Goal: Task Accomplishment & Management: Complete application form

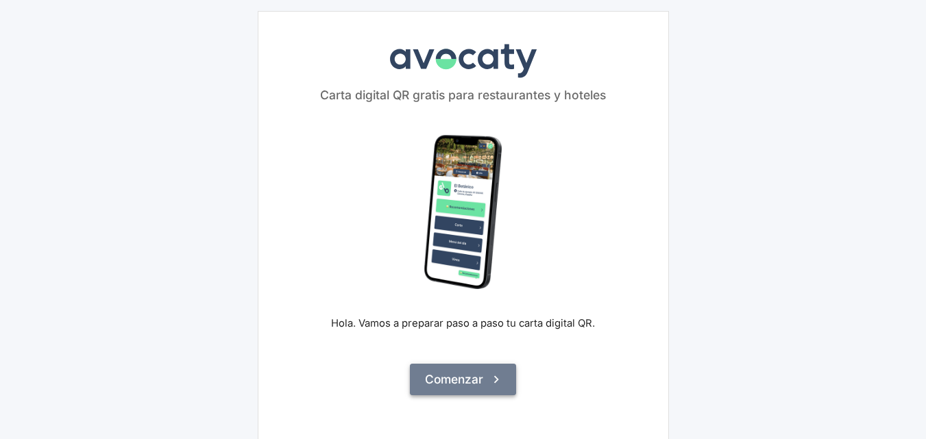
click at [496, 383] on icon "submit" at bounding box center [496, 379] width 15 height 15
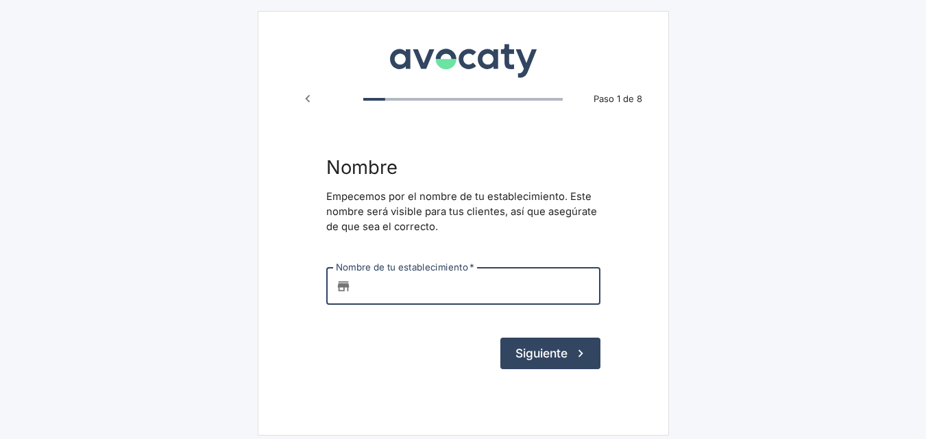
click at [409, 288] on input "Nombre de tu establecimiento   *" at bounding box center [479, 286] width 244 height 37
type input "JR"
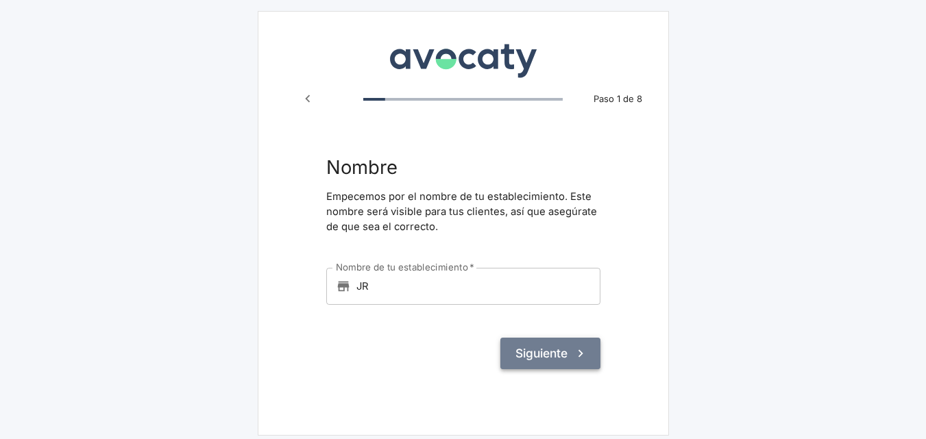
click at [541, 348] on button "Siguiente" at bounding box center [550, 354] width 100 height 32
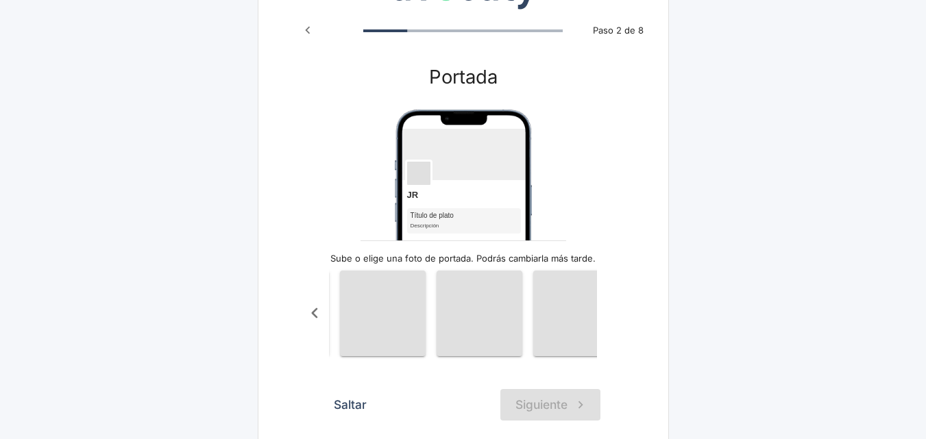
scroll to position [0, 1176]
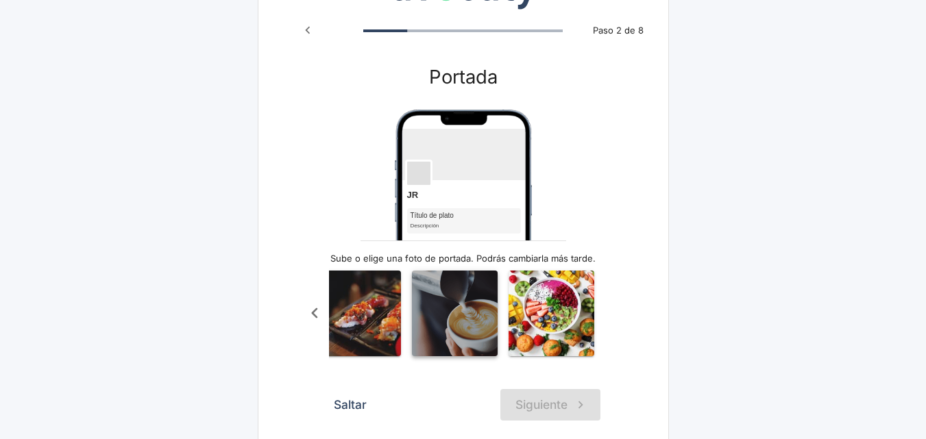
click at [471, 324] on img "button" at bounding box center [455, 314] width 86 height 86
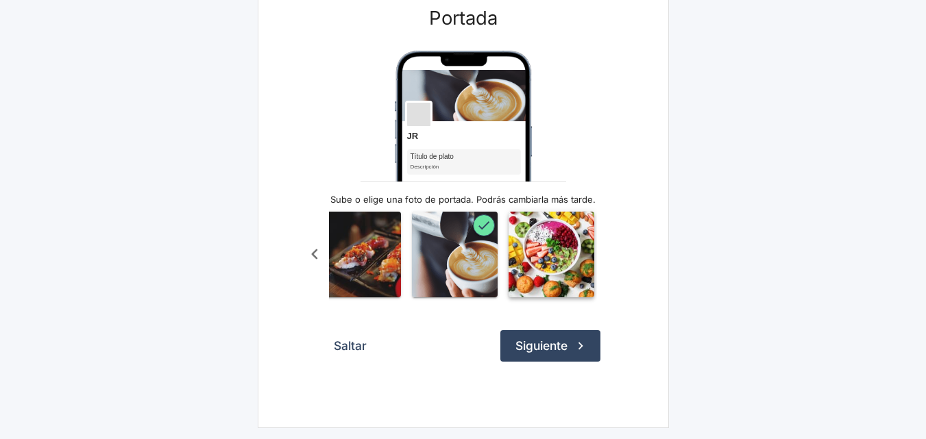
scroll to position [138, 0]
click at [561, 343] on button "Siguiente" at bounding box center [550, 346] width 100 height 32
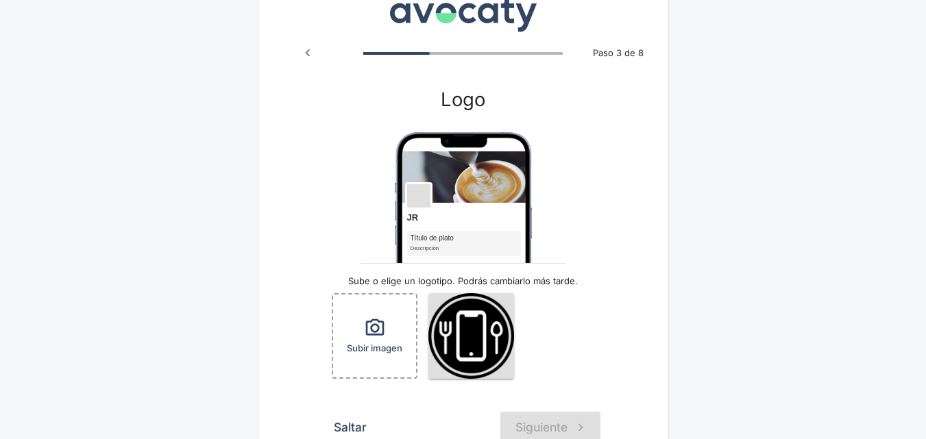
scroll to position [69, 0]
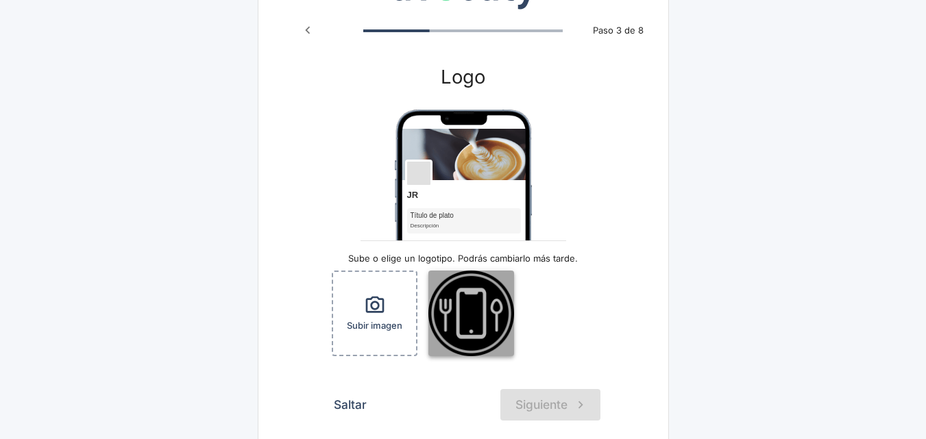
click at [475, 318] on img "button" at bounding box center [471, 314] width 86 height 86
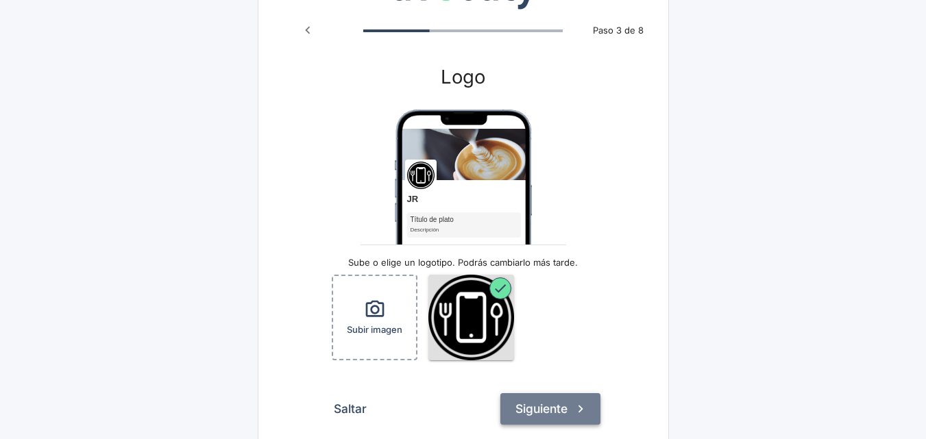
click at [576, 409] on icon "submit" at bounding box center [580, 409] width 15 height 15
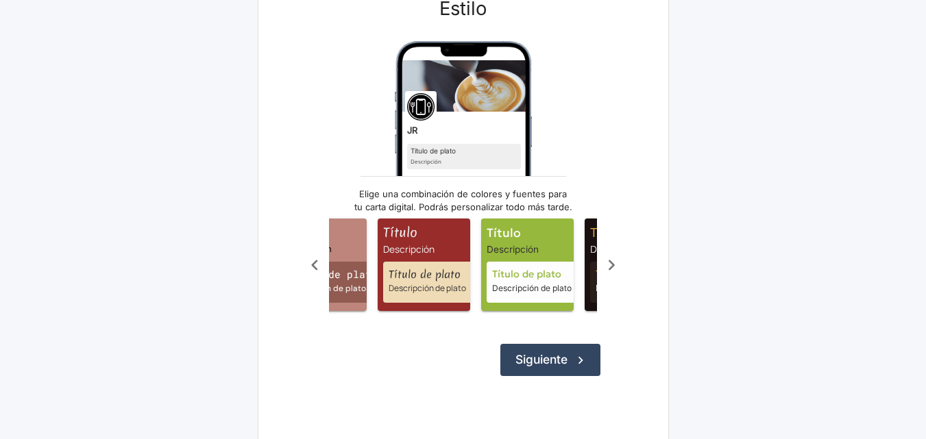
scroll to position [0, 603]
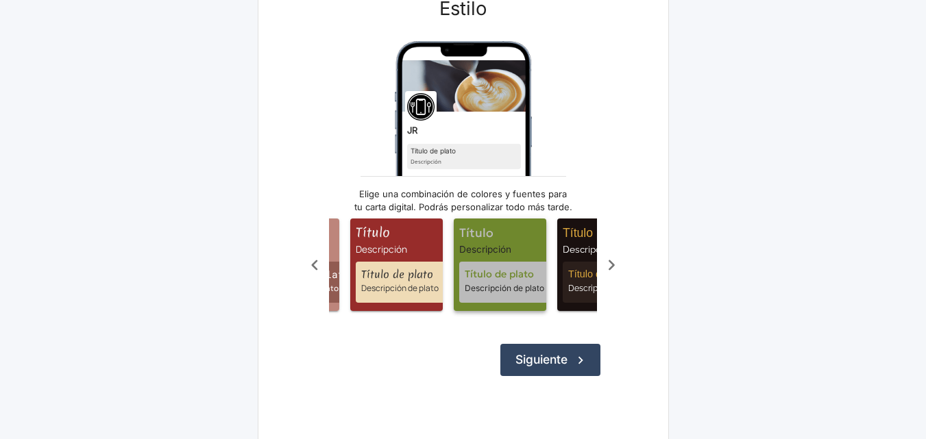
click at [518, 241] on span "Título" at bounding box center [502, 233] width 87 height 18
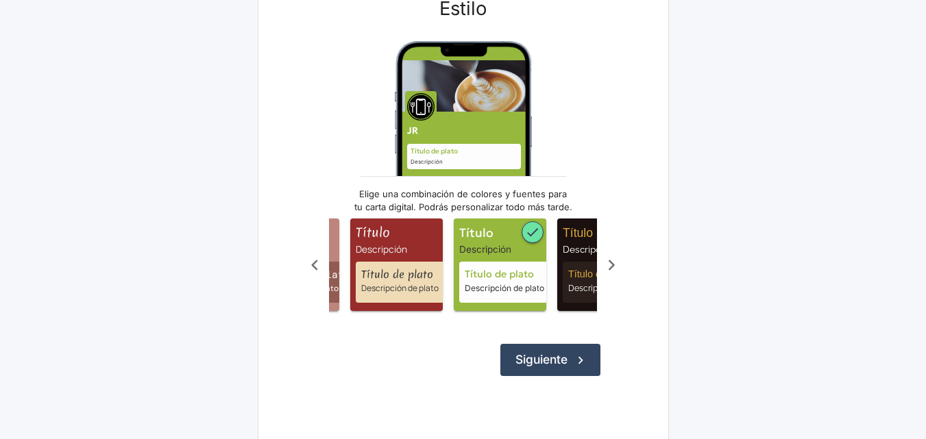
drag, startPoint x: 424, startPoint y: 384, endPoint x: 412, endPoint y: 386, distance: 11.8
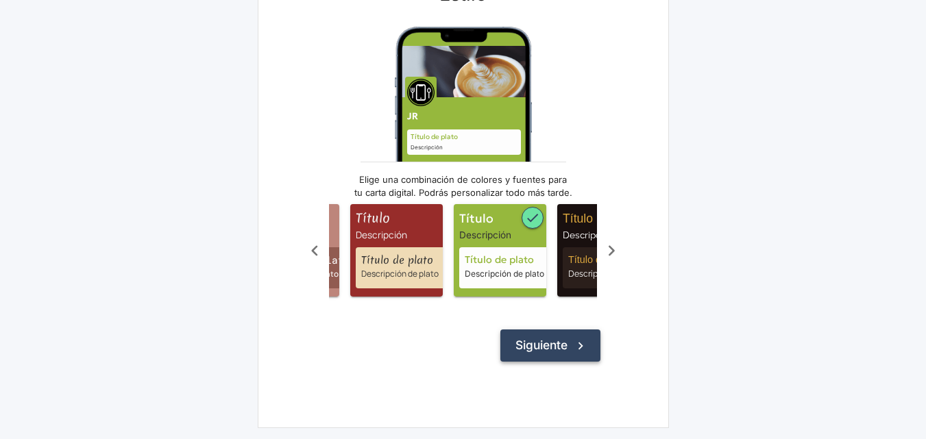
click at [562, 349] on button "Siguiente" at bounding box center [550, 346] width 100 height 32
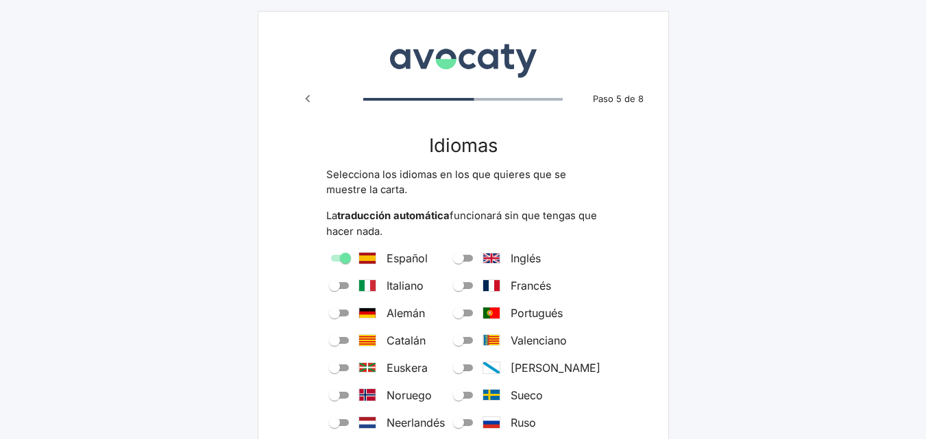
click at [482, 256] on input "Inglés" at bounding box center [458, 258] width 49 height 16
checkbox input "true"
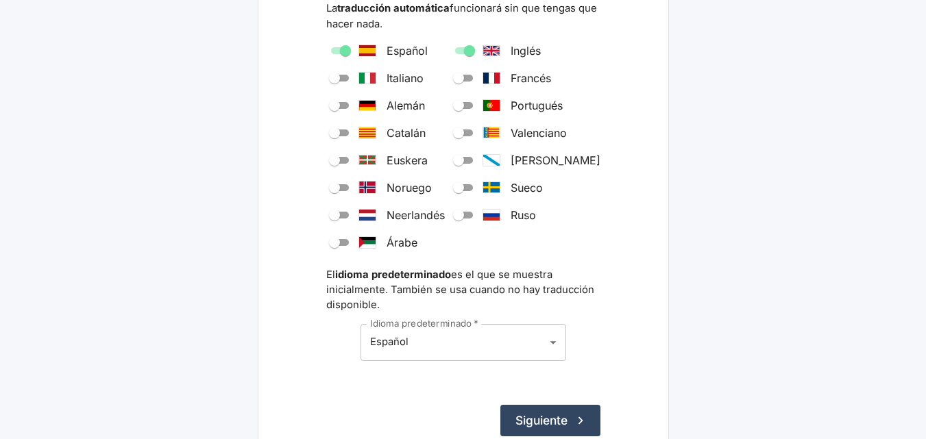
scroll to position [274, 0]
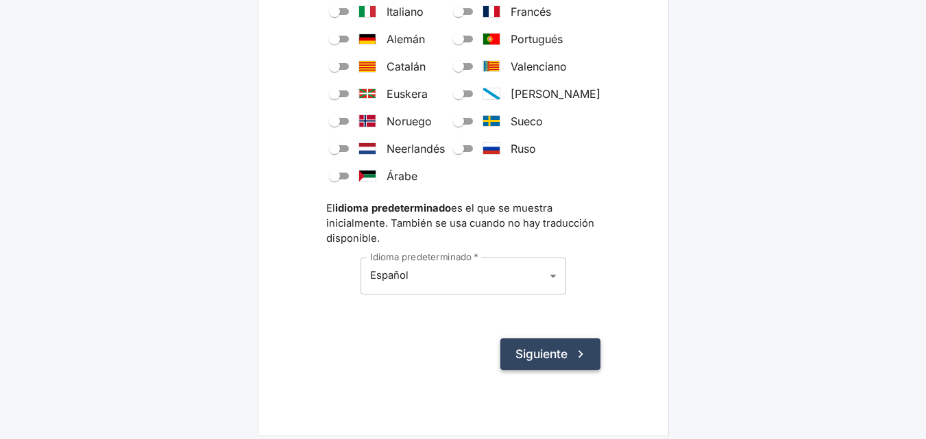
click at [567, 357] on button "Siguiente" at bounding box center [550, 355] width 100 height 32
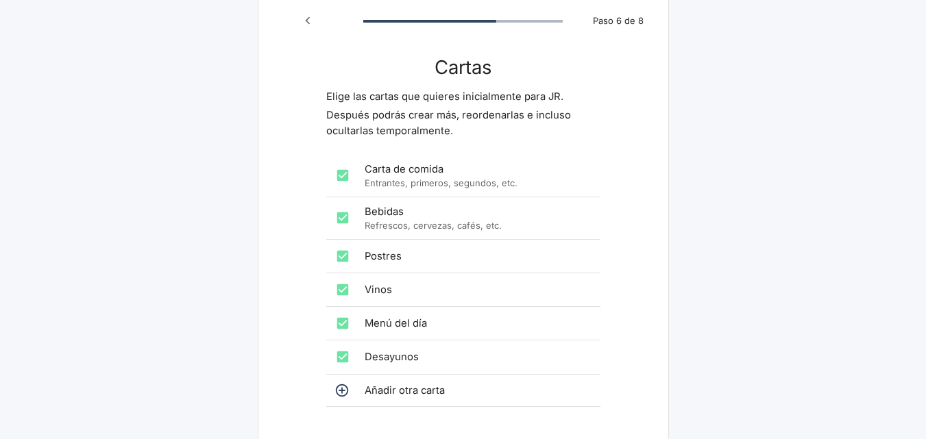
scroll to position [137, 0]
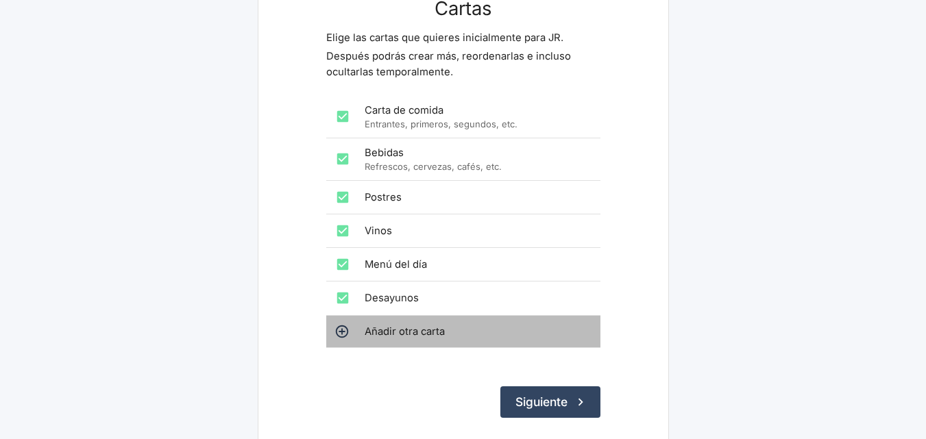
click at [393, 329] on span "Añadir otra carta" at bounding box center [477, 331] width 225 height 15
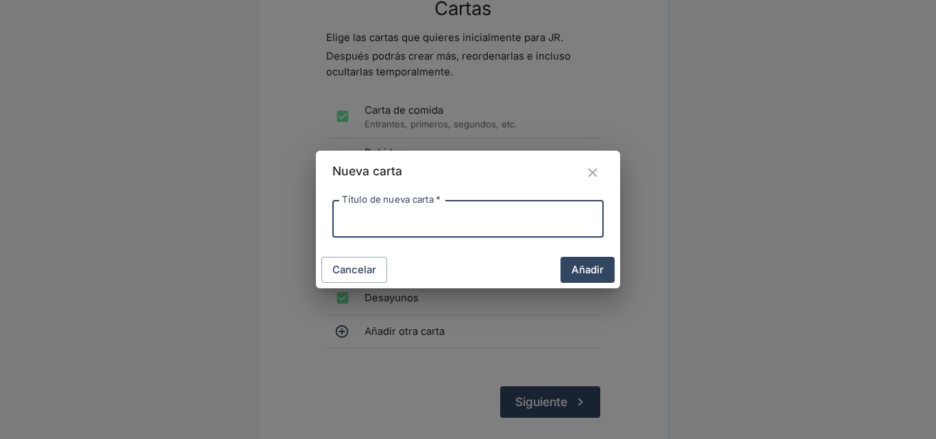
click at [354, 216] on input "Título de nueva carta   *" at bounding box center [468, 218] width 271 height 37
type input "ASADITOS"
click at [593, 276] on button "Añadir" at bounding box center [588, 270] width 54 height 26
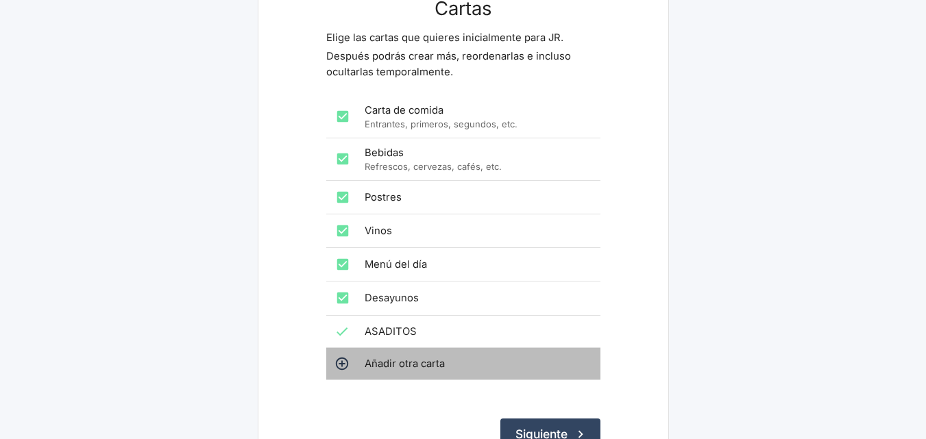
click at [442, 361] on span "Añadir otra carta" at bounding box center [477, 364] width 225 height 15
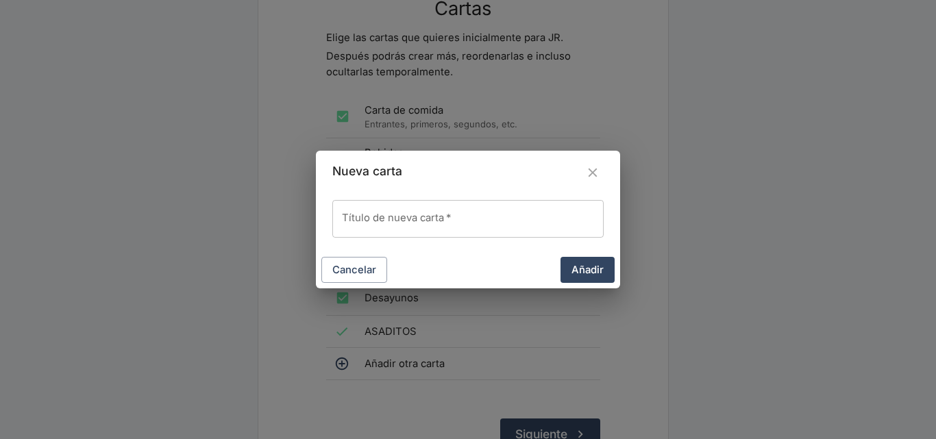
click at [361, 219] on input "Título de nueva carta   *" at bounding box center [468, 218] width 271 height 37
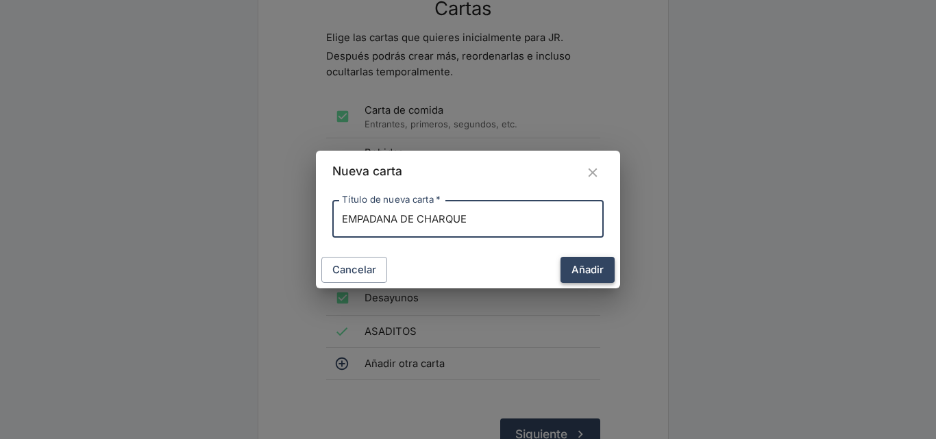
type input "EMPADANA DE CHARQUE"
click at [577, 265] on button "Añadir" at bounding box center [588, 270] width 54 height 26
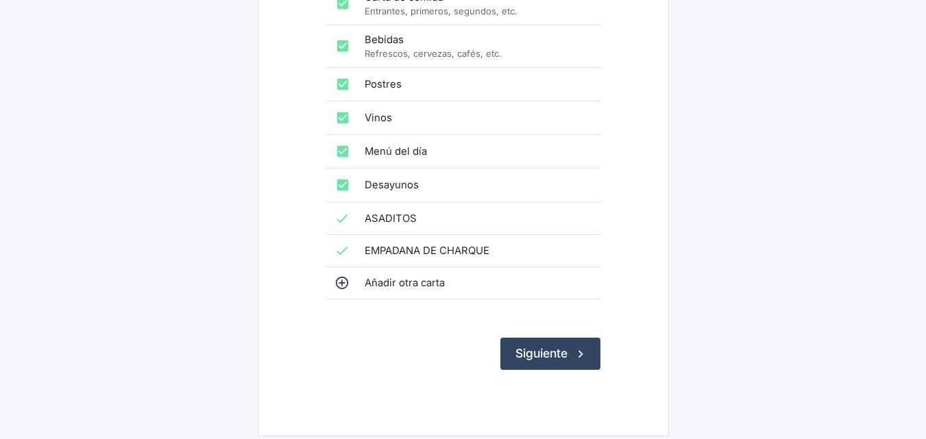
scroll to position [258, 0]
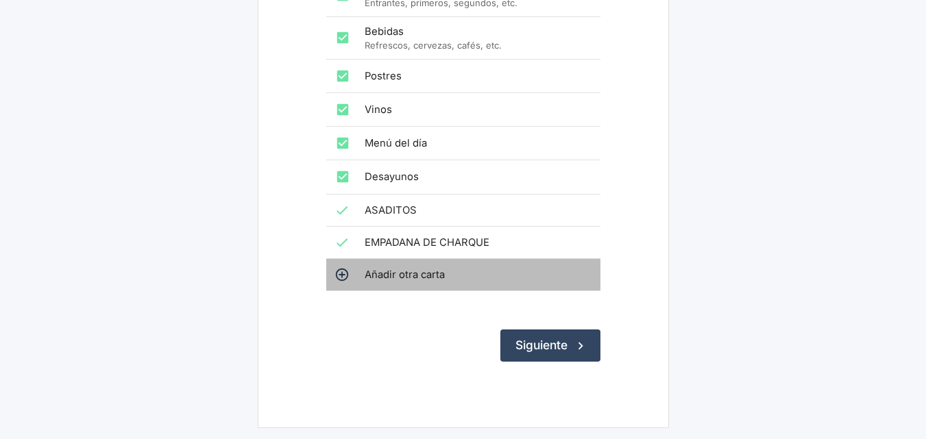
click at [422, 272] on span "Añadir otra carta" at bounding box center [477, 274] width 225 height 15
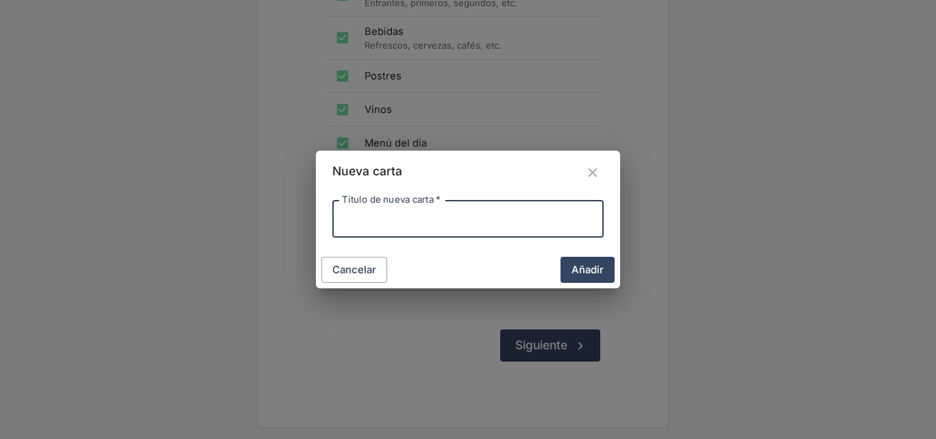
click at [363, 221] on input "Título de nueva carta   *" at bounding box center [468, 218] width 271 height 37
type input "EMPANADA DE QUESO"
click at [598, 268] on button "Añadir" at bounding box center [588, 270] width 54 height 26
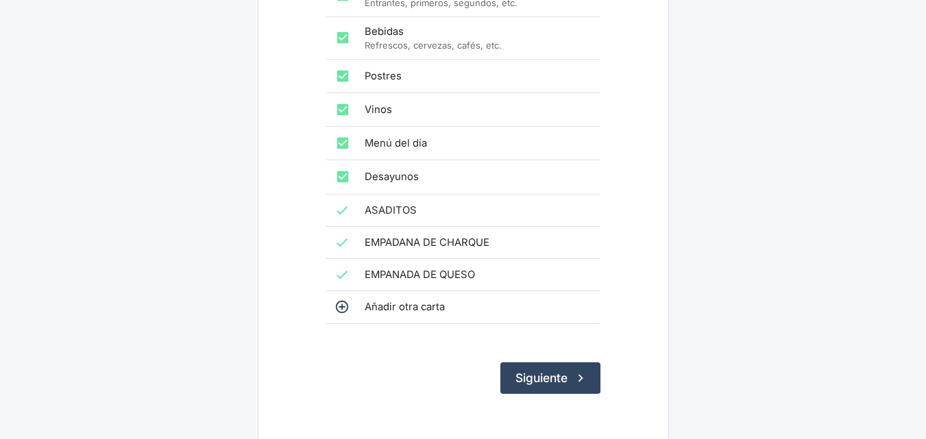
click at [417, 306] on span "Añadir otra carta" at bounding box center [477, 307] width 225 height 15
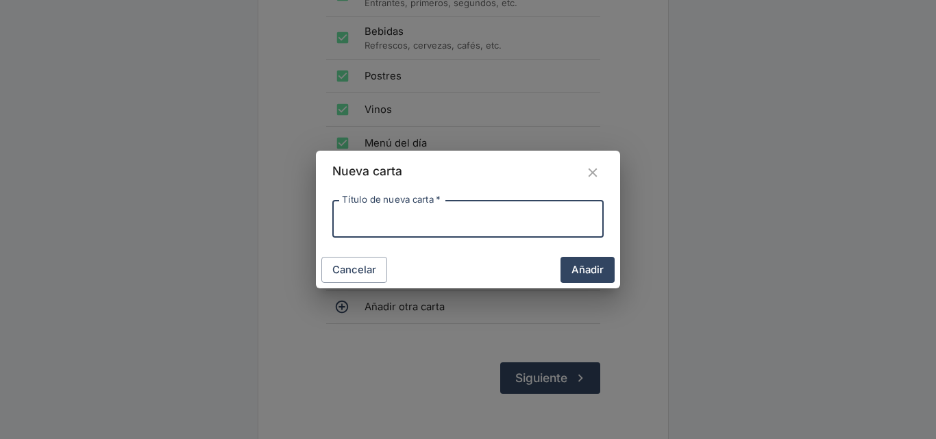
click at [333, 213] on input "Título de nueva carta   *" at bounding box center [468, 218] width 271 height 37
type input "EMPANADA DE POLLO"
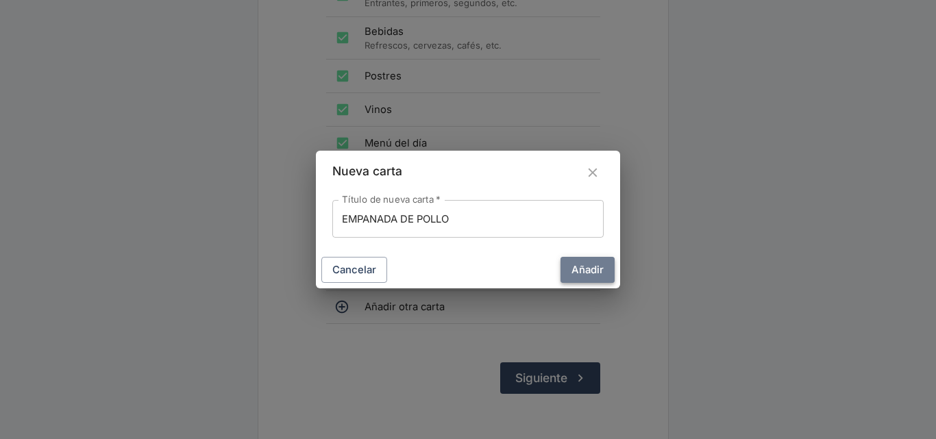
click at [601, 275] on button "Añadir" at bounding box center [588, 270] width 54 height 26
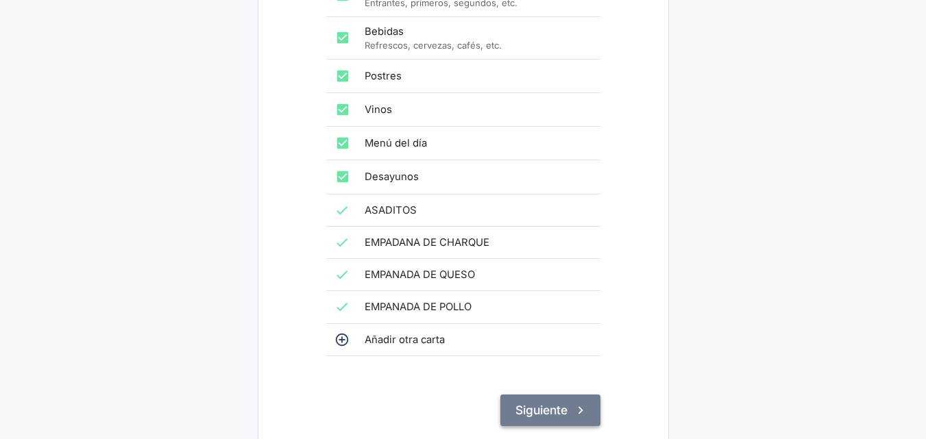
click at [539, 404] on button "Siguiente" at bounding box center [550, 411] width 100 height 32
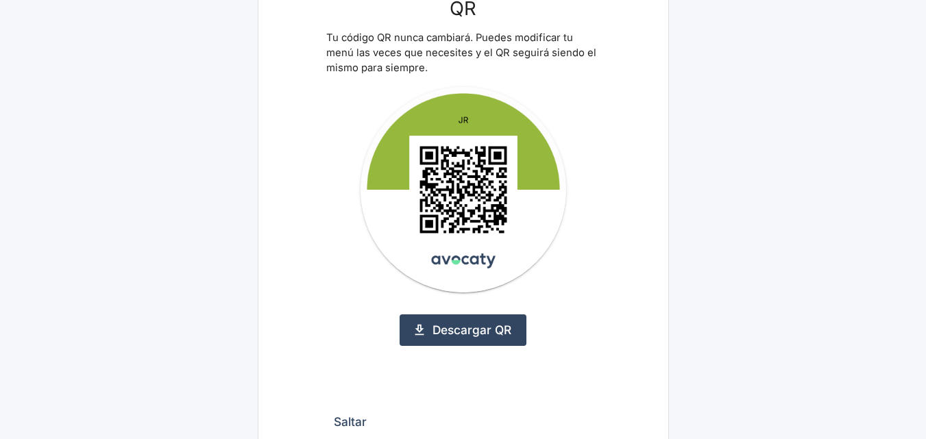
scroll to position [213, 0]
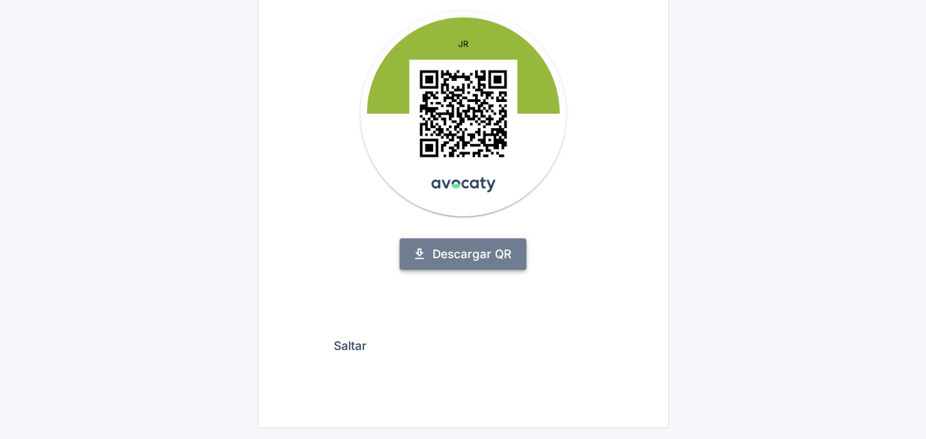
click at [470, 258] on link "Descargar QR" at bounding box center [463, 255] width 127 height 32
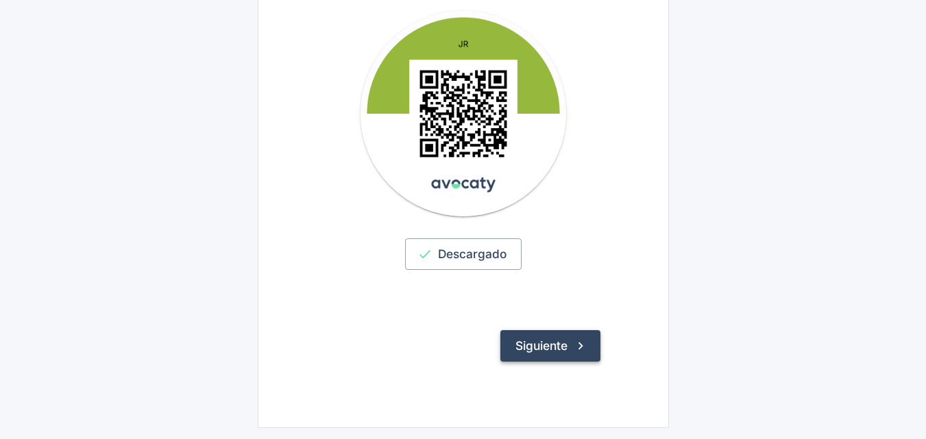
click at [561, 350] on button "Siguiente" at bounding box center [550, 346] width 100 height 32
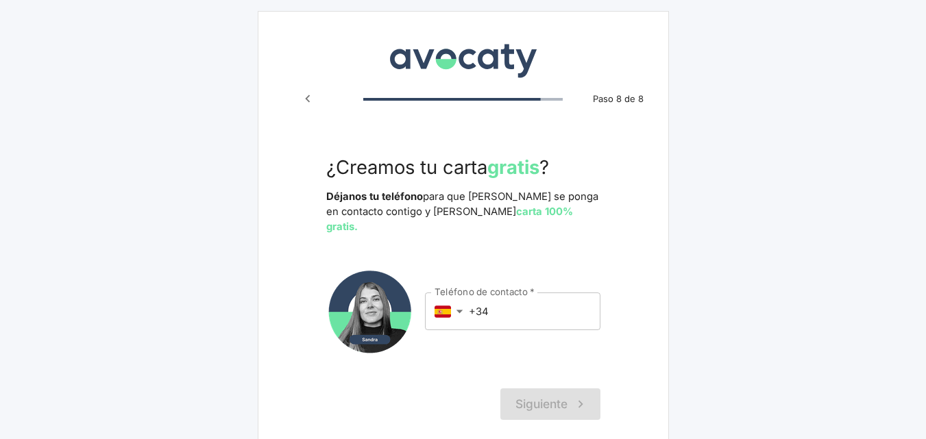
scroll to position [43, 0]
